Goal: Navigation & Orientation: Find specific page/section

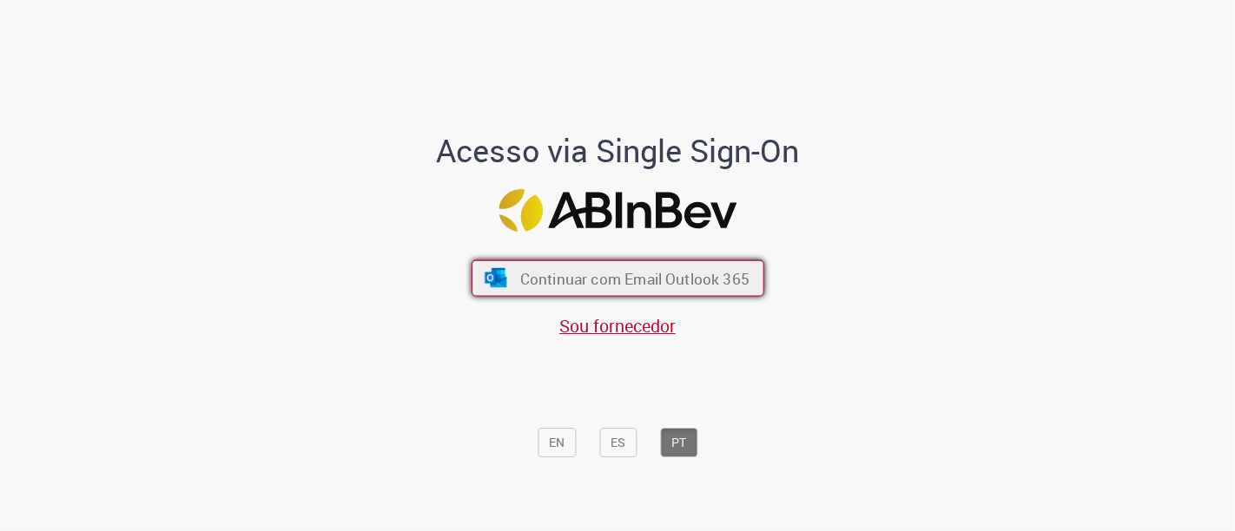
click at [580, 287] on span "Continuar com Email Outlook 365" at bounding box center [633, 278] width 229 height 20
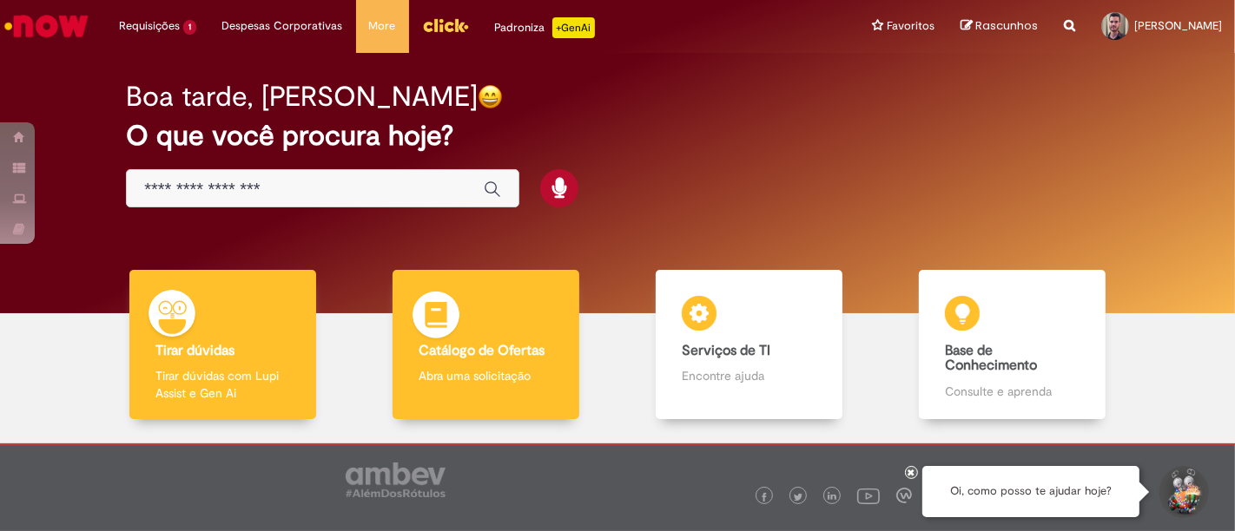
click at [418, 305] on img at bounding box center [436, 318] width 52 height 52
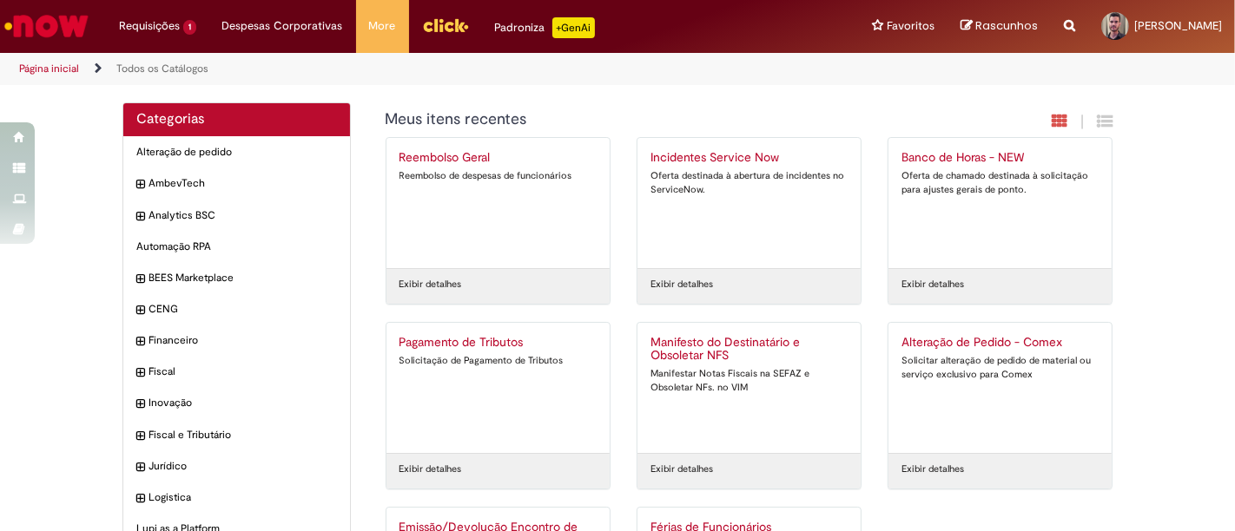
click at [33, 41] on img "Ir para a Homepage" at bounding box center [46, 26] width 89 height 35
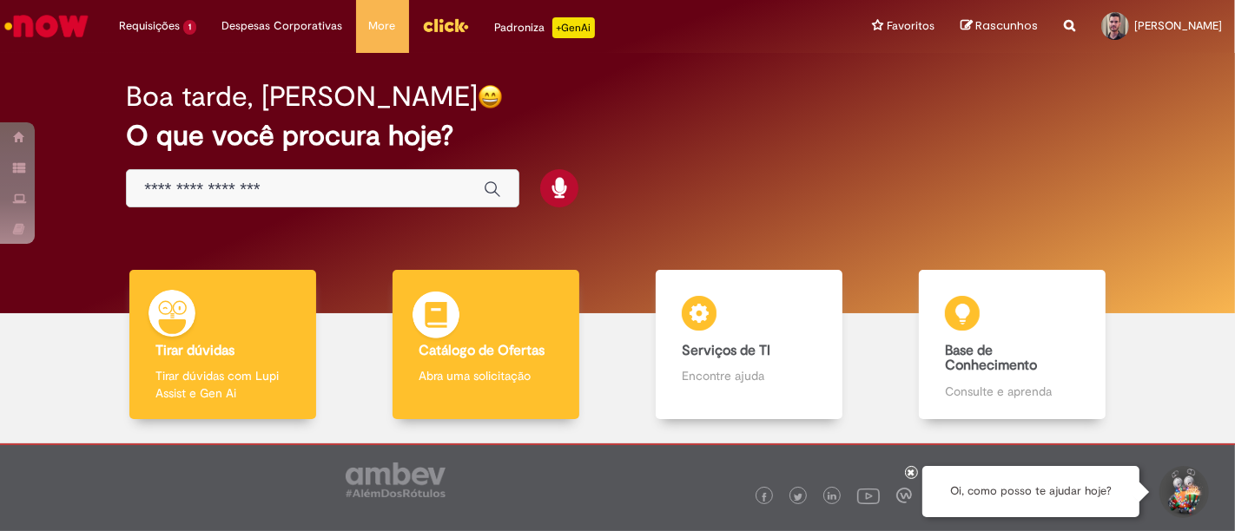
click at [503, 340] on div "Catálogo de Ofertas Catálogo de Ofertas Abra uma solicitação" at bounding box center [485, 345] width 186 height 150
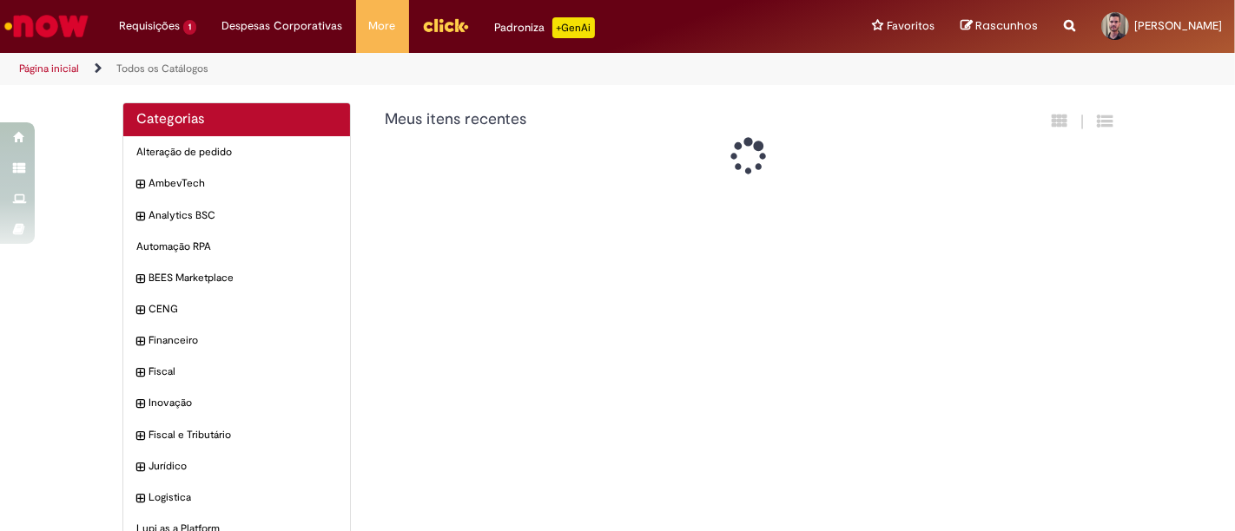
click at [742, 377] on div "Categorias Alteração de pedido Itens AmbevTech Itens Analytics BSC Itens Automa…" at bounding box center [617, 388] width 1016 height 572
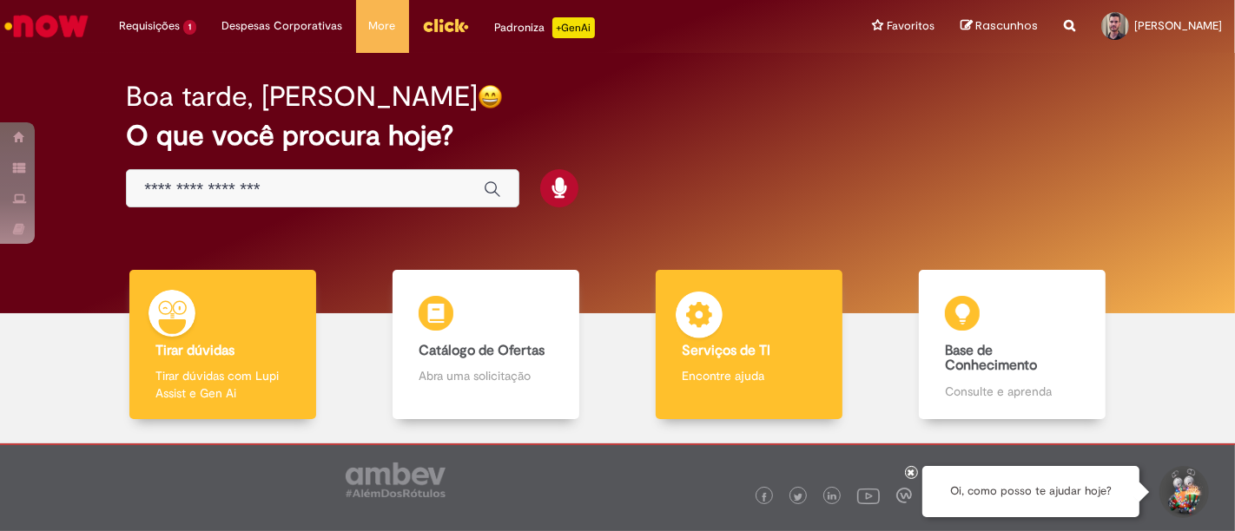
click at [689, 321] on img at bounding box center [699, 318] width 52 height 52
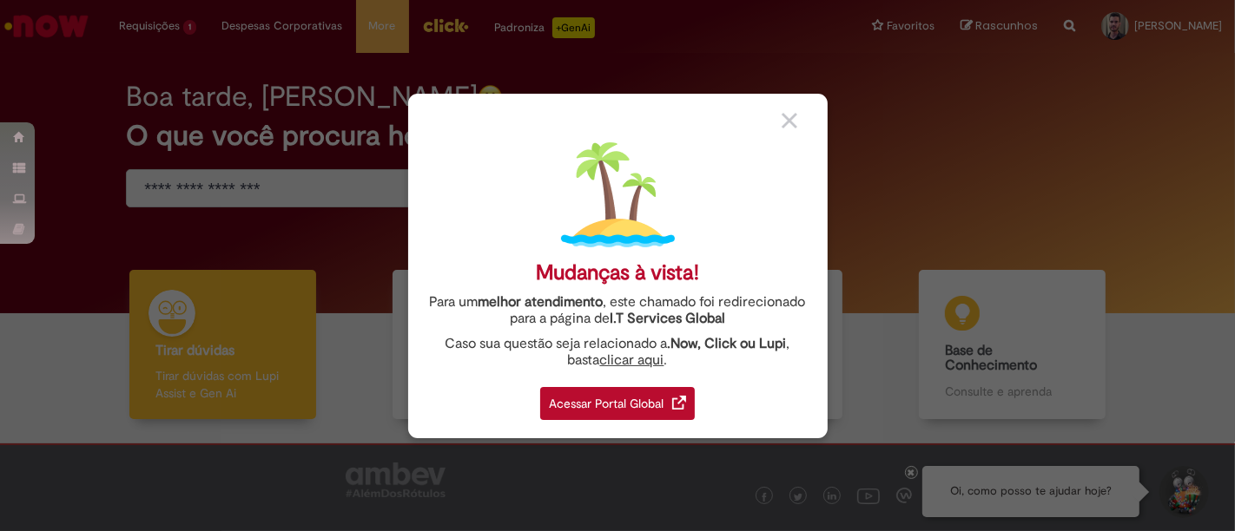
click at [603, 400] on div "Acessar Portal Global" at bounding box center [617, 403] width 155 height 33
